Goal: Find contact information: Find contact information

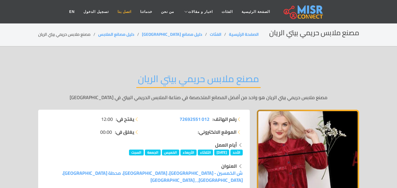
click at [136, 12] on link "اتصل بنا" at bounding box center [124, 11] width 23 height 11
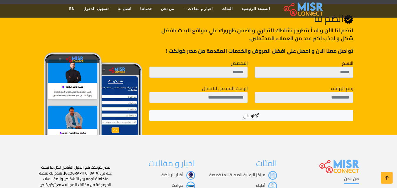
scroll to position [308, 0]
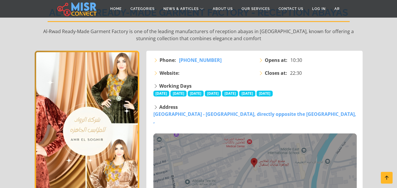
scroll to position [71, 0]
